Goal: Task Accomplishment & Management: Use online tool/utility

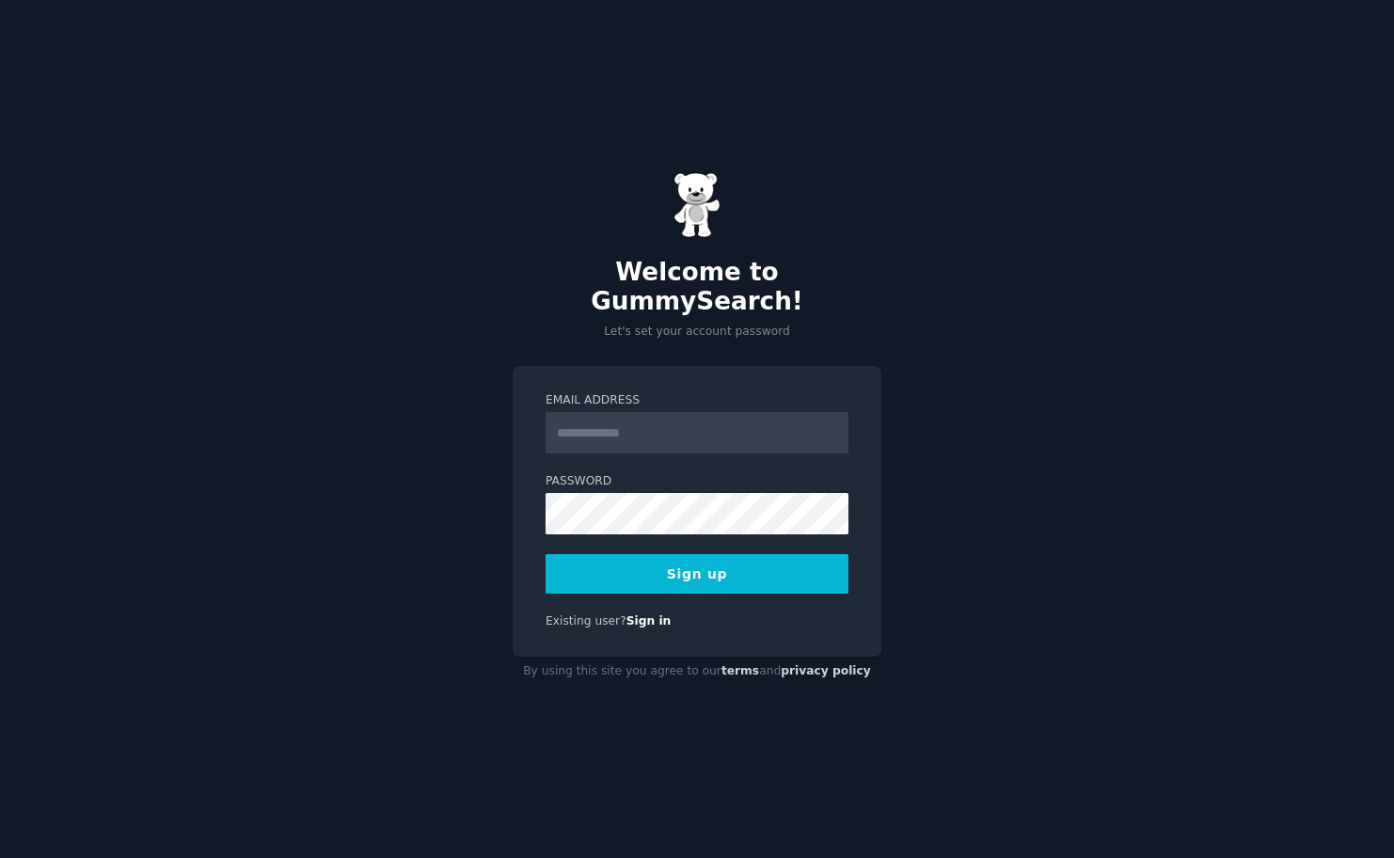
click at [666, 412] on input "Email Address" at bounding box center [696, 432] width 303 height 41
type input "*"
type input "**********"
click at [545, 554] on button "Sign up" at bounding box center [696, 573] width 303 height 39
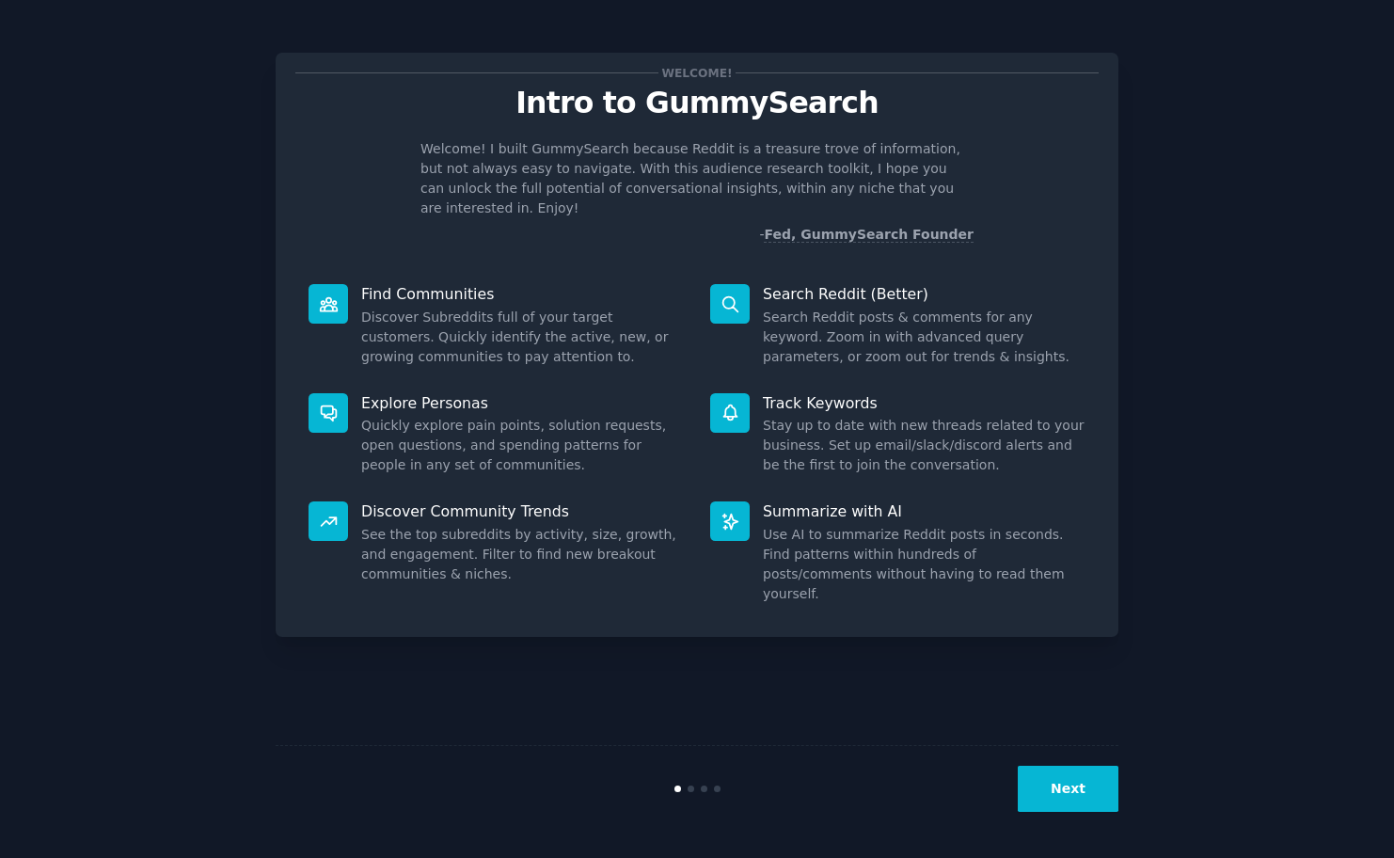
click at [773, 284] on p "Search Reddit (Better)" at bounding box center [924, 294] width 323 height 20
click at [1057, 791] on button "Next" at bounding box center [1067, 788] width 101 height 46
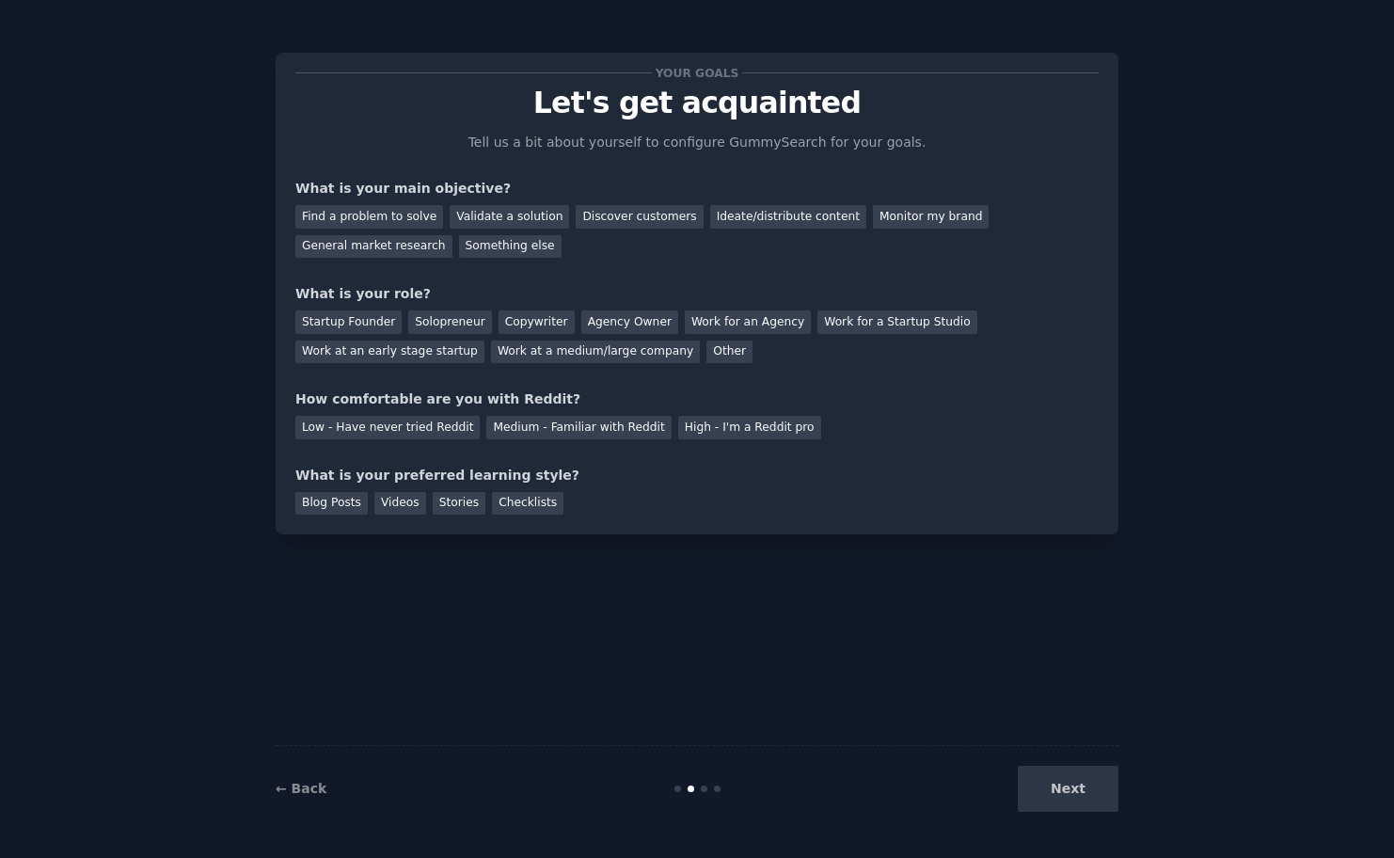
click at [1068, 824] on div "← Back Next" at bounding box center [697, 788] width 843 height 87
click at [1072, 804] on div "Next" at bounding box center [977, 788] width 281 height 46
click at [476, 220] on div "Validate a solution" at bounding box center [508, 217] width 119 height 24
click at [441, 318] on div "Solopreneur" at bounding box center [449, 322] width 83 height 24
click at [437, 420] on div "Low - Have never tried Reddit" at bounding box center [387, 428] width 184 height 24
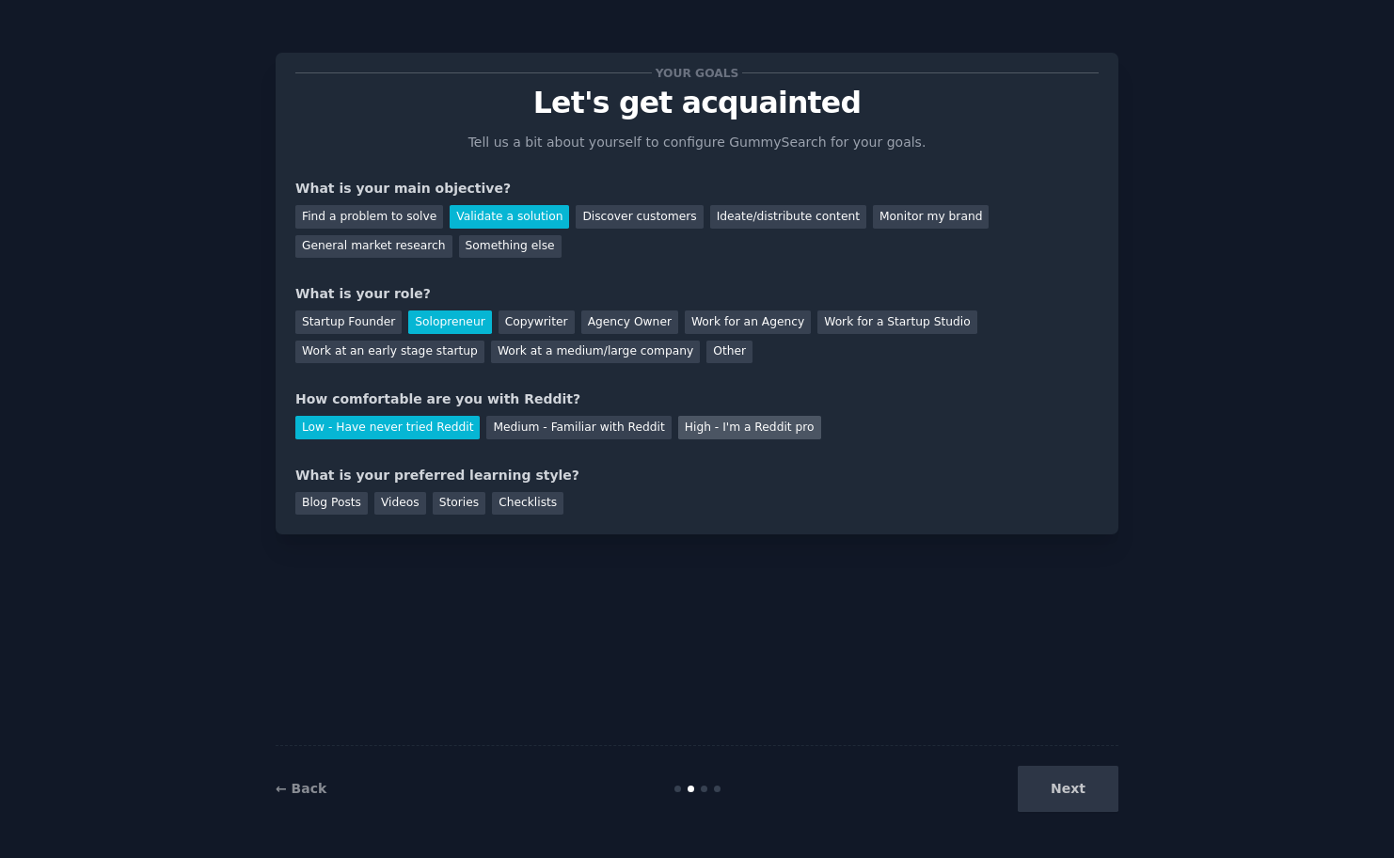
click at [692, 425] on div "High - I'm a Reddit pro" at bounding box center [749, 428] width 143 height 24
click at [435, 501] on div "Stories" at bounding box center [459, 504] width 53 height 24
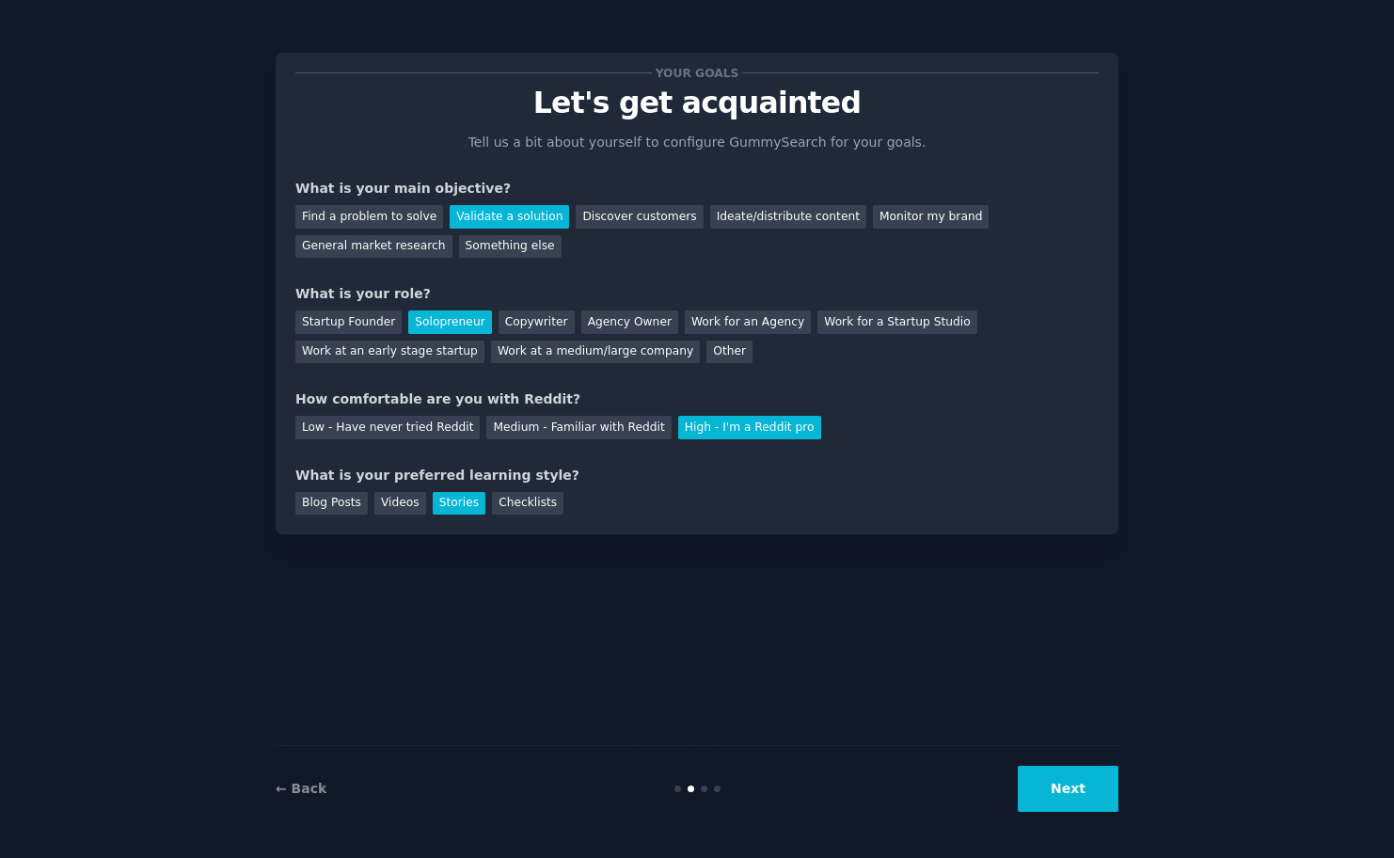
click at [1085, 790] on button "Next" at bounding box center [1067, 788] width 101 height 46
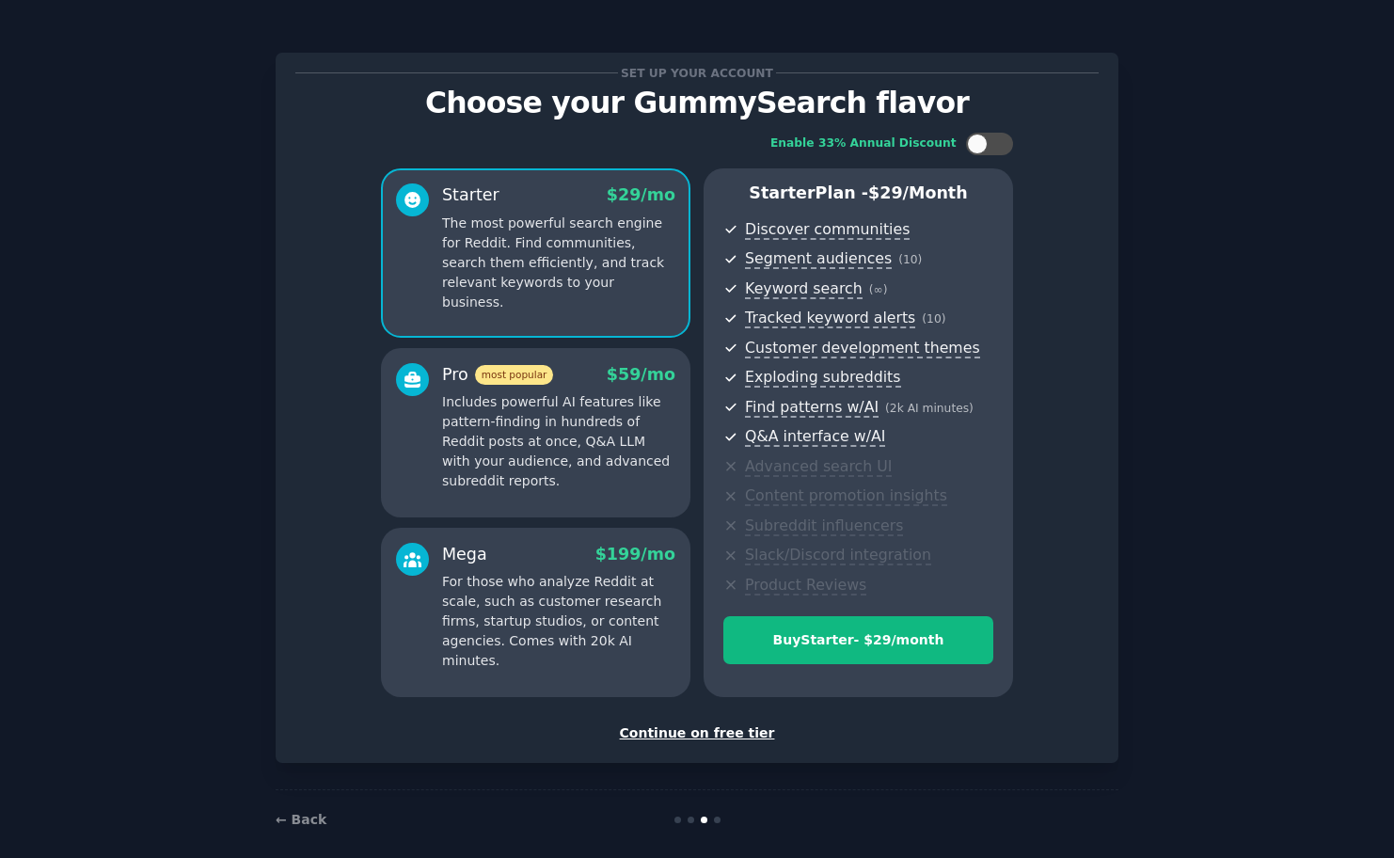
click at [744, 733] on div "Continue on free tier" at bounding box center [696, 733] width 803 height 20
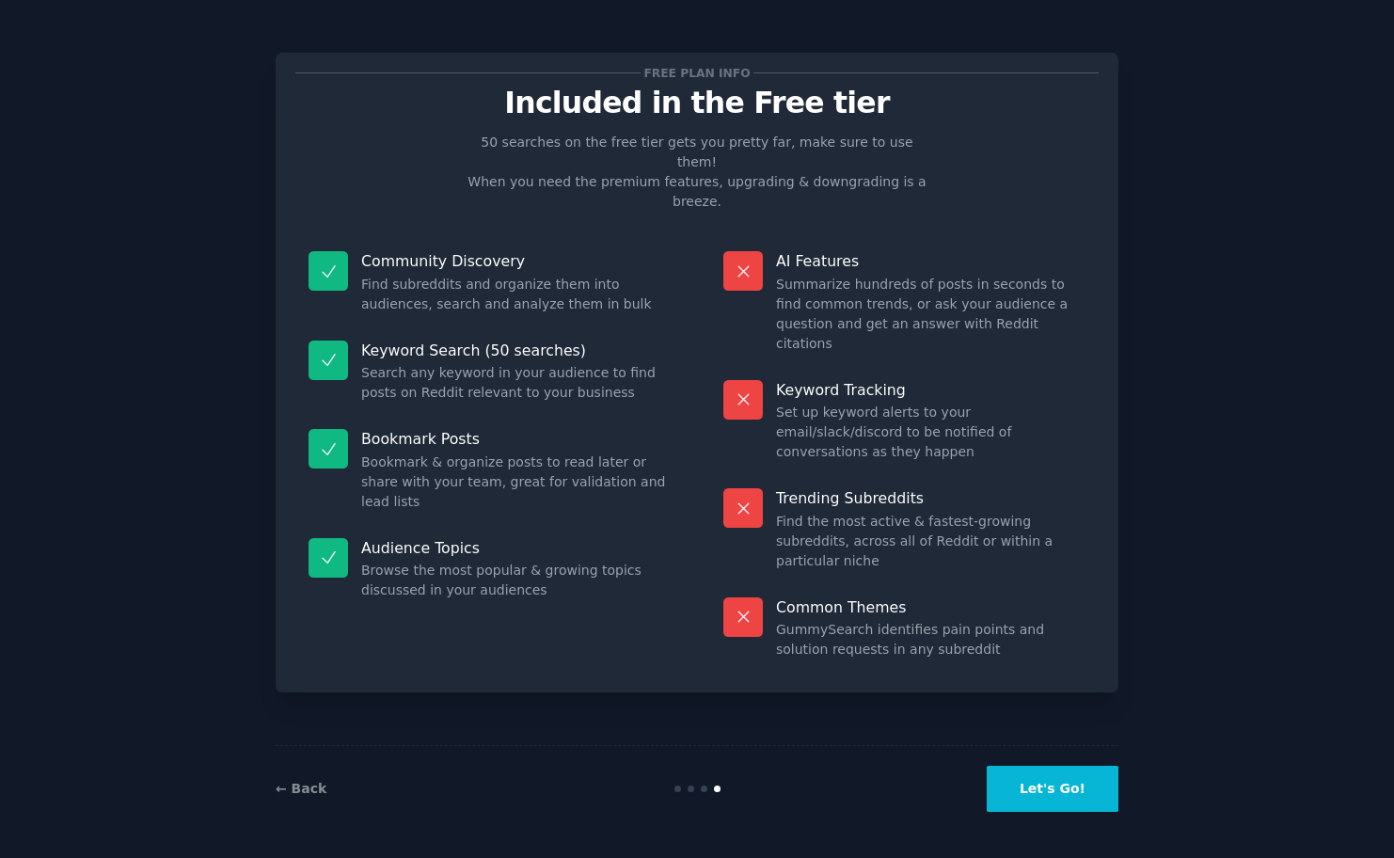
click at [1048, 774] on button "Let's Go!" at bounding box center [1052, 788] width 132 height 46
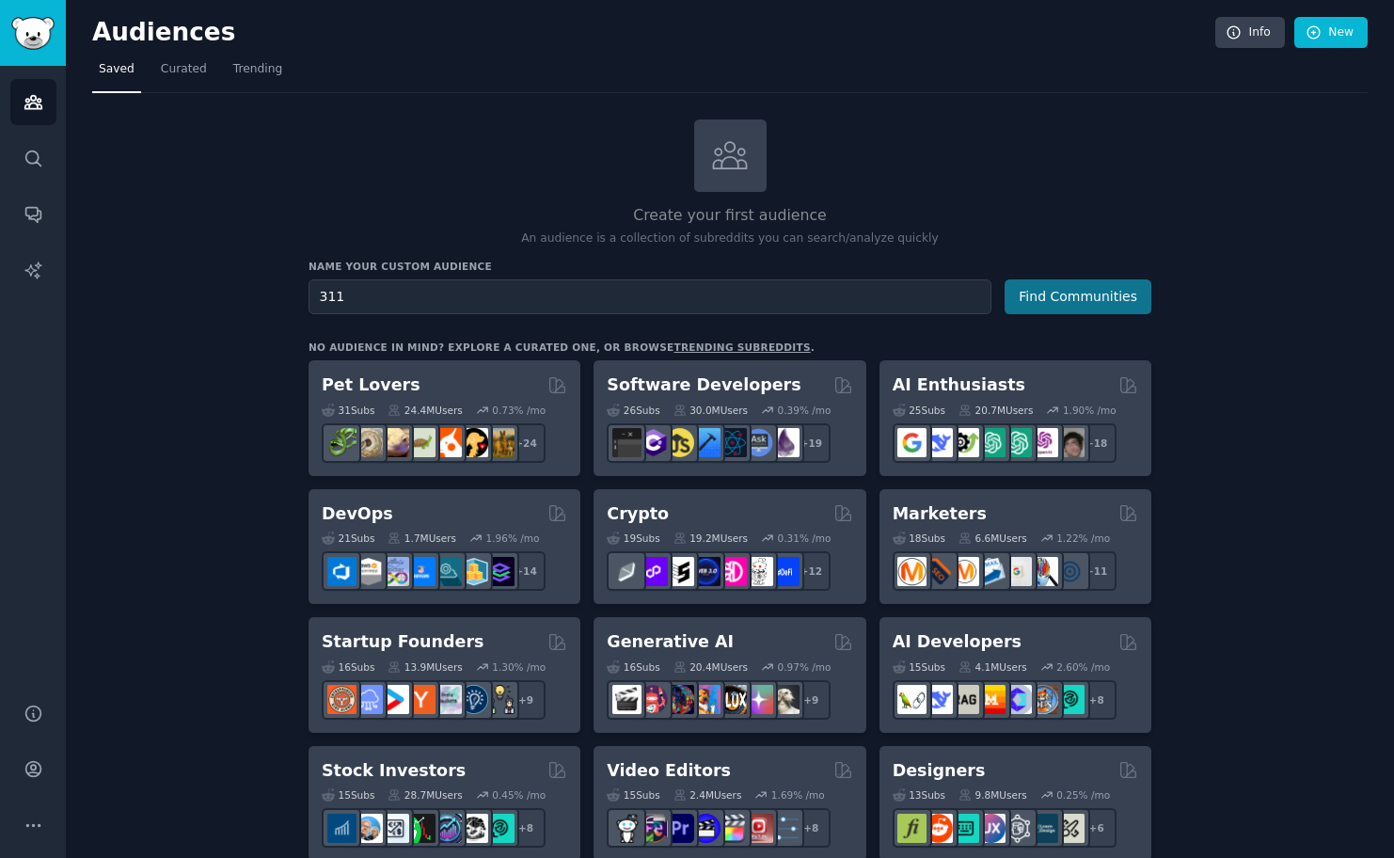
type input "311"
click at [1050, 307] on button "Find Communities" at bounding box center [1077, 296] width 147 height 35
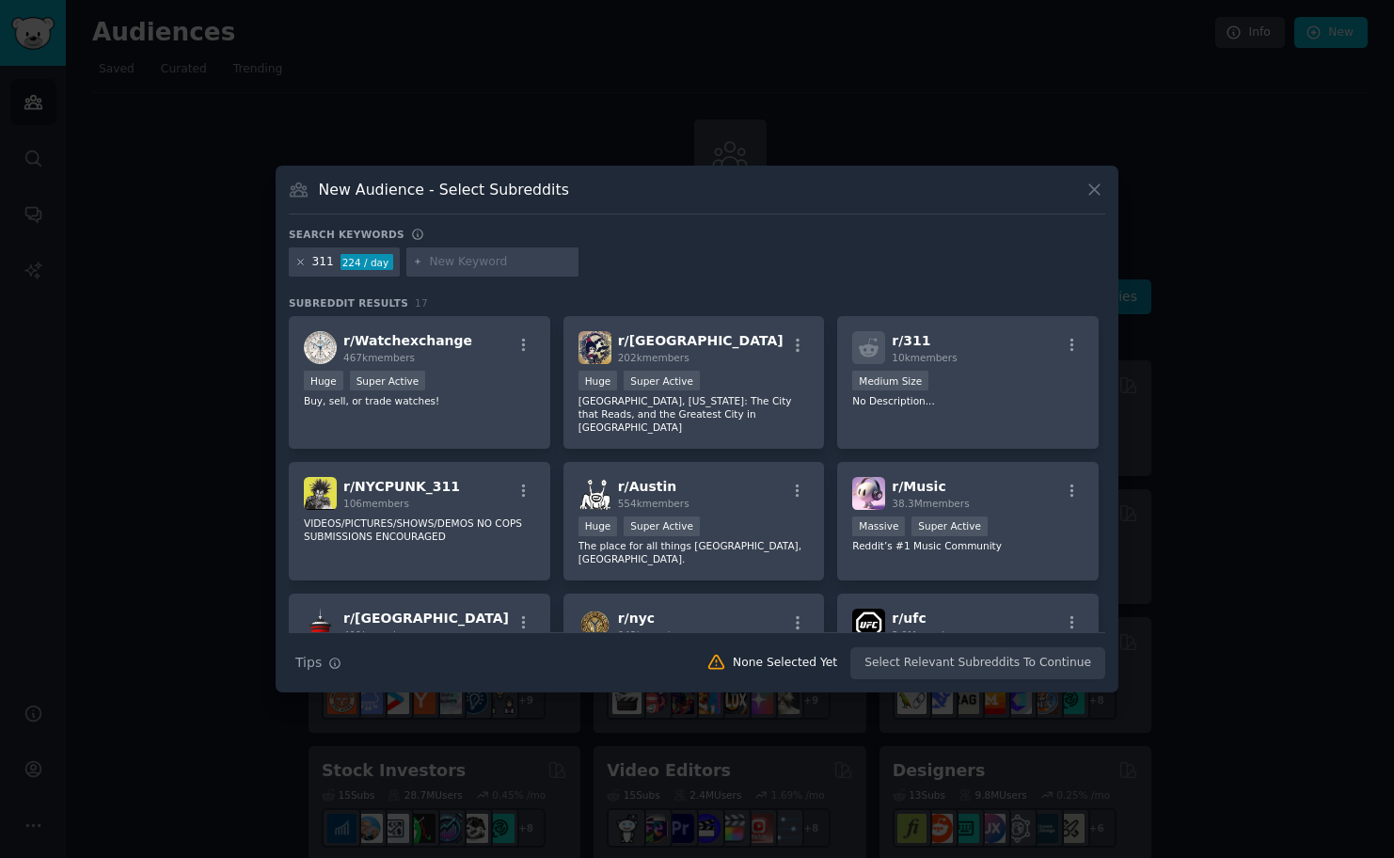
click at [300, 264] on icon at bounding box center [300, 262] width 10 height 10
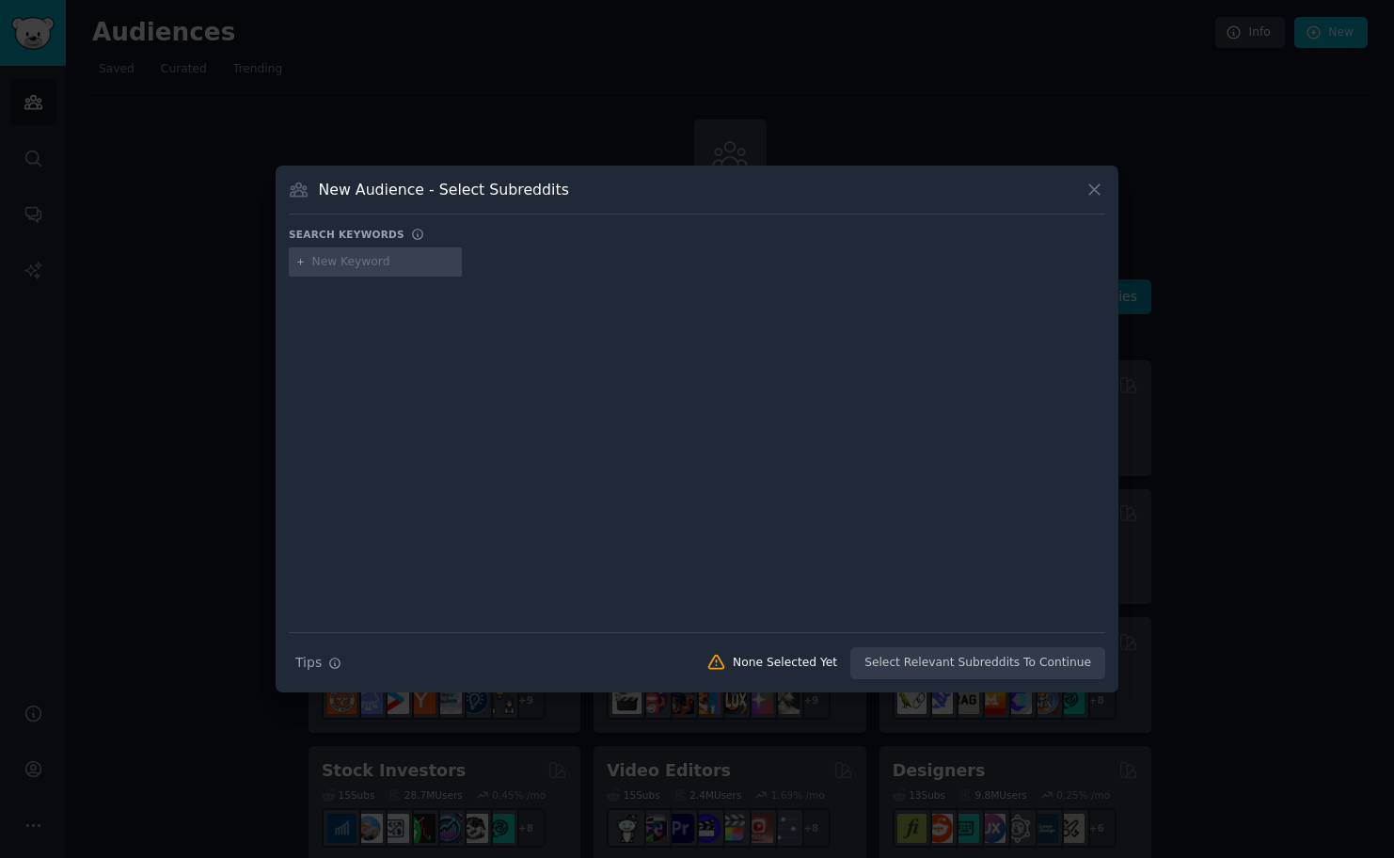
click at [322, 263] on input "text" at bounding box center [383, 262] width 143 height 17
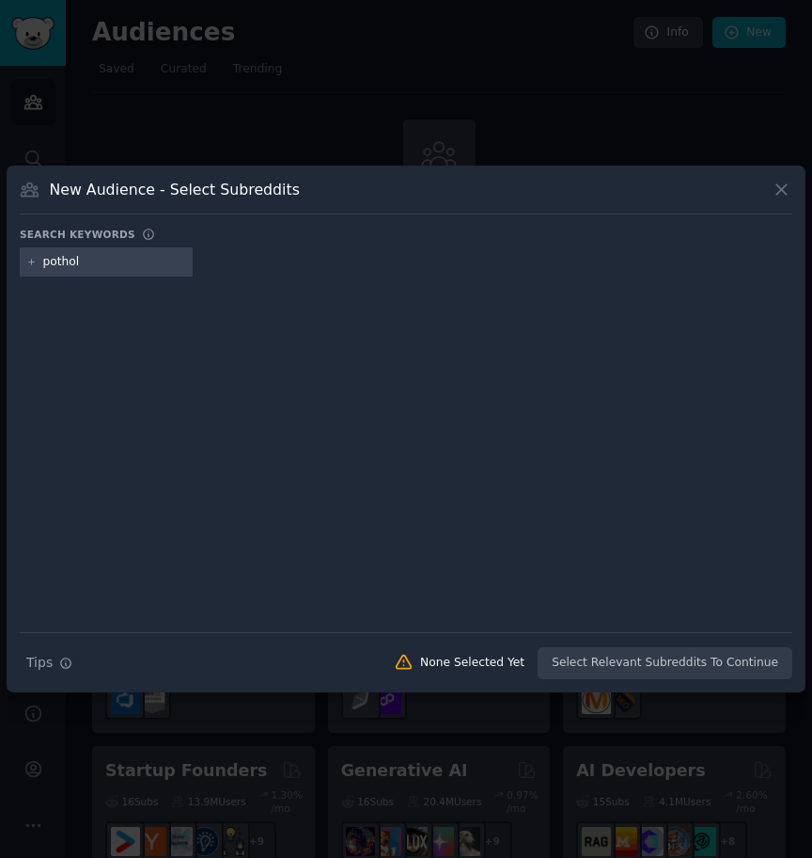
type input "pothole"
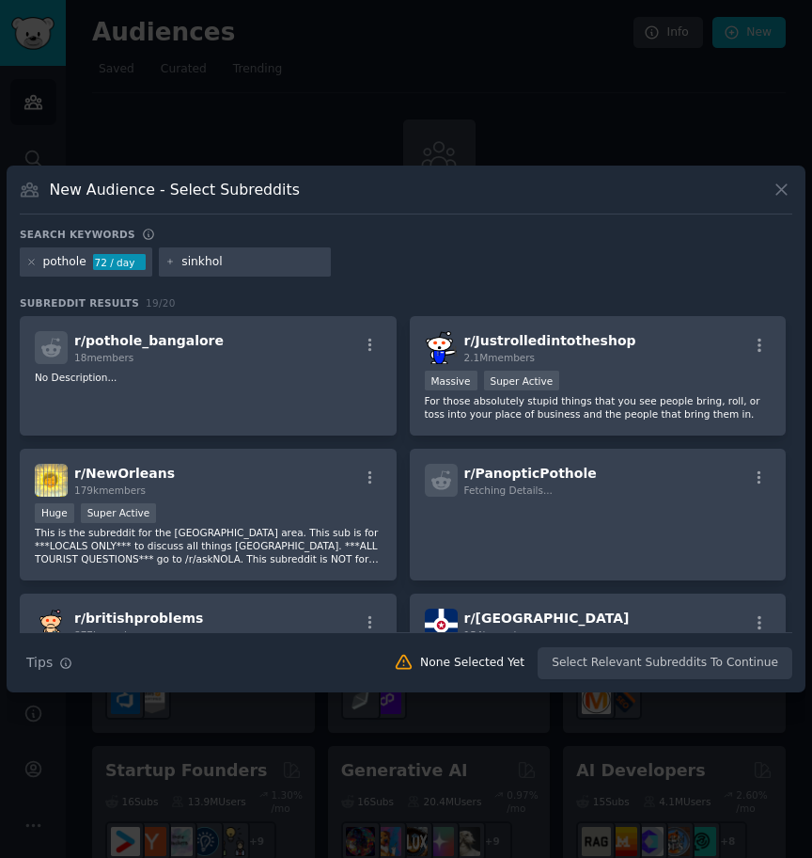
type input "sinkhole"
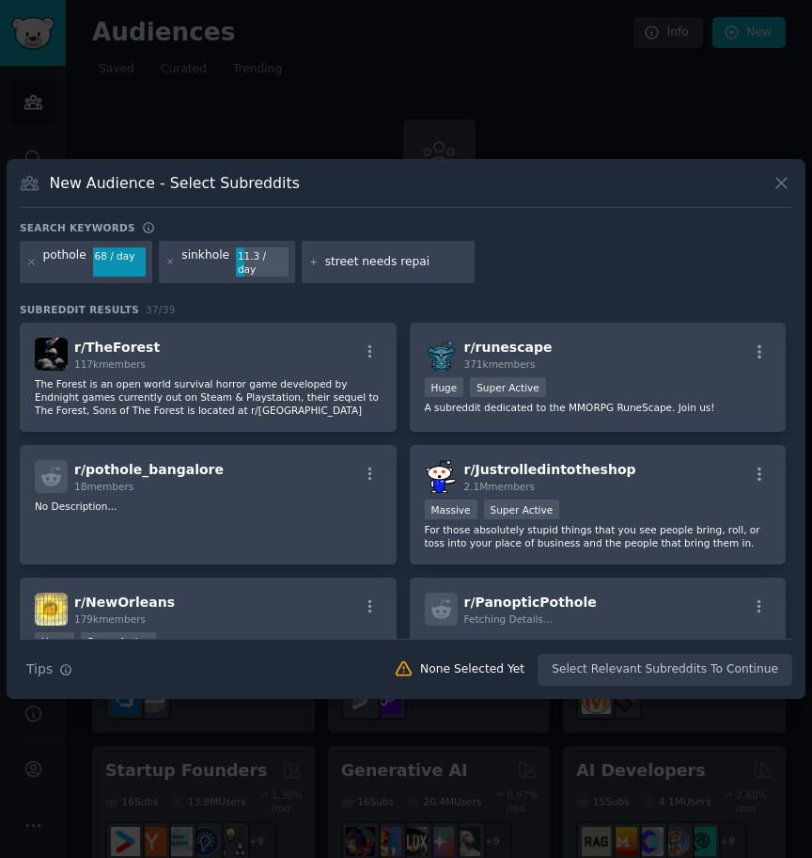
type input "street needs repair"
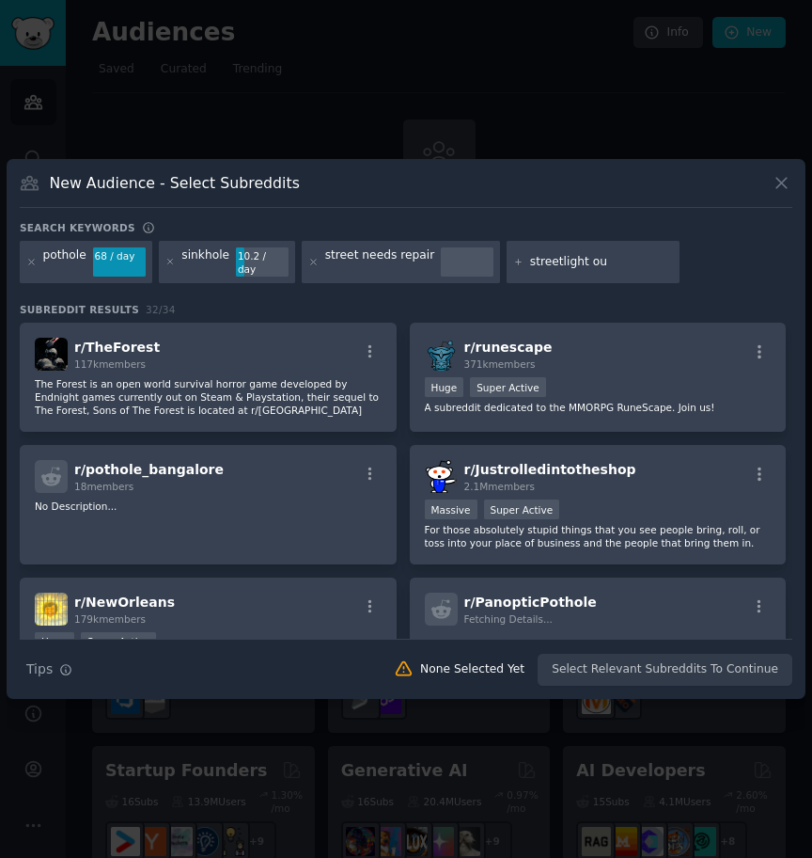
type input "streetlight out"
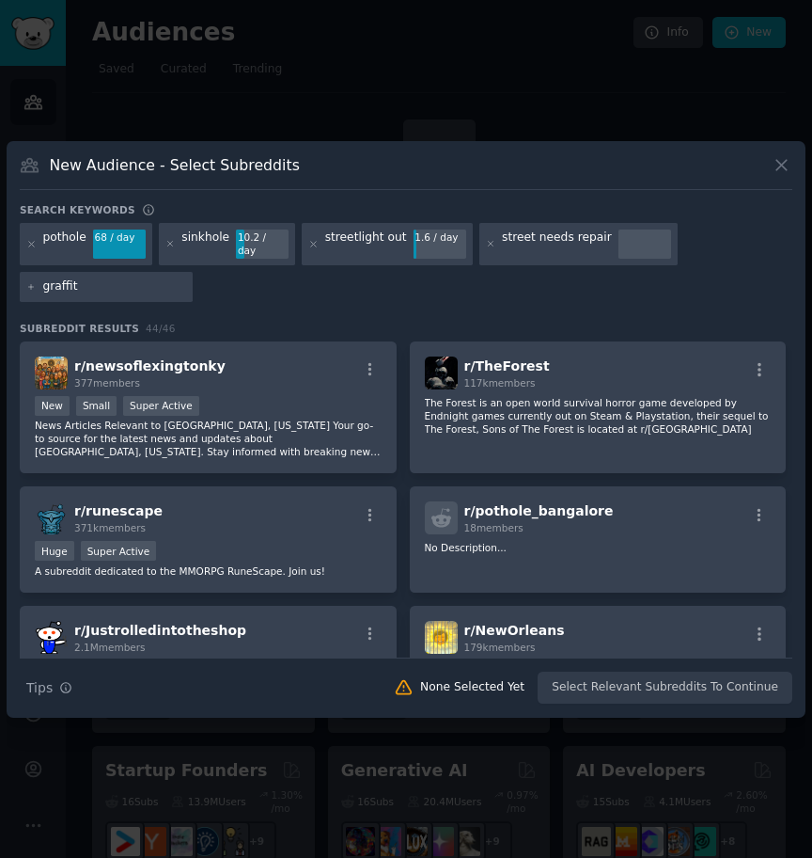
type input "graffiti"
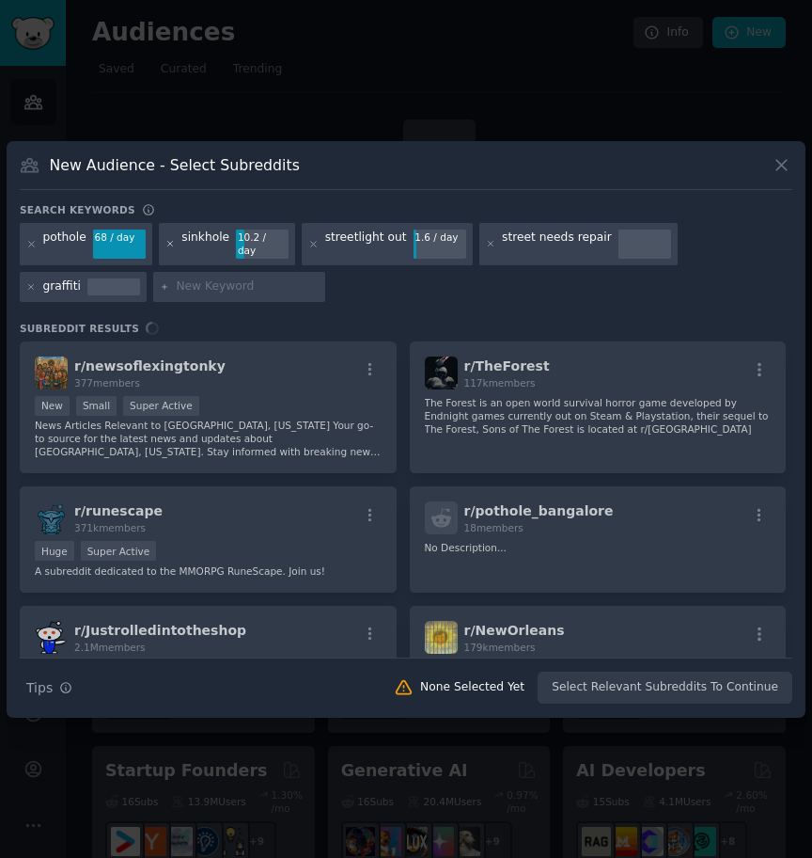
click at [169, 243] on icon at bounding box center [169, 244] width 5 height 5
click at [308, 245] on icon at bounding box center [313, 244] width 10 height 10
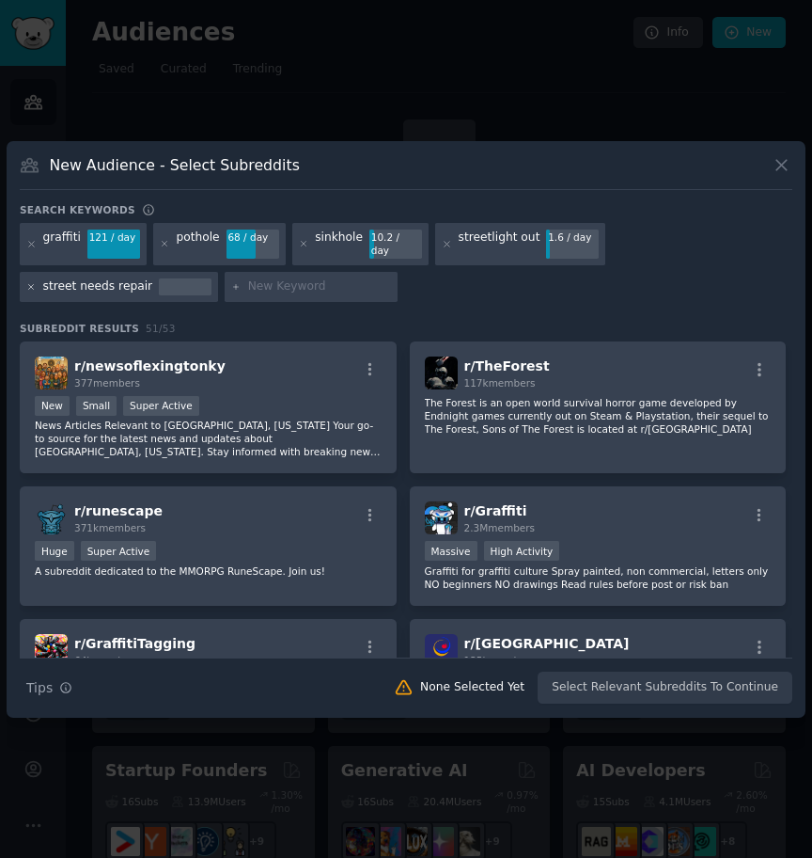
click at [31, 284] on icon at bounding box center [31, 286] width 5 height 5
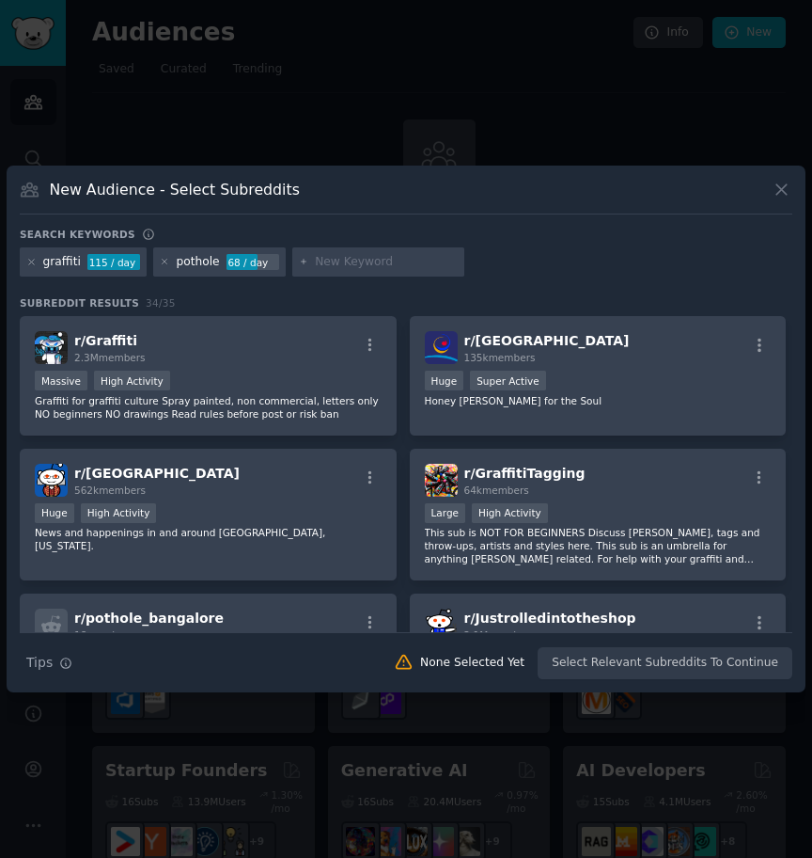
click at [35, 266] on div at bounding box center [31, 262] width 10 height 17
click at [34, 265] on icon at bounding box center [31, 262] width 10 height 10
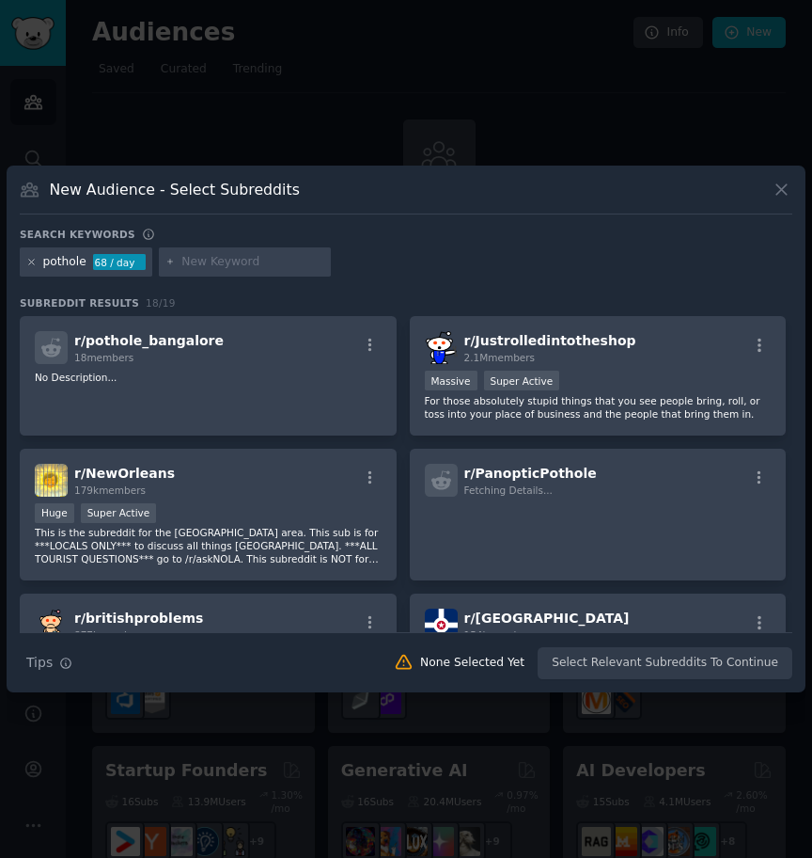
click at [35, 264] on icon at bounding box center [31, 262] width 10 height 10
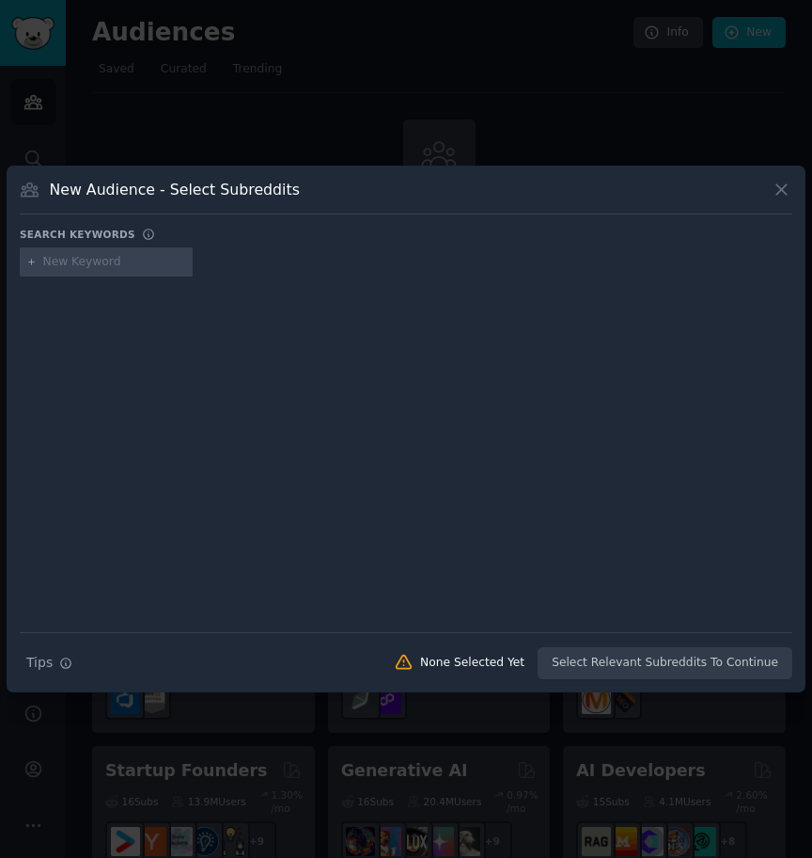
click at [194, 192] on h3 "New Audience - Select Subreddits" at bounding box center [175, 190] width 250 height 20
click at [247, 192] on h3 "New Audience - Select Subreddits" at bounding box center [175, 190] width 250 height 20
